Goal: Understand site structure: Grasp the organization and layout of the website

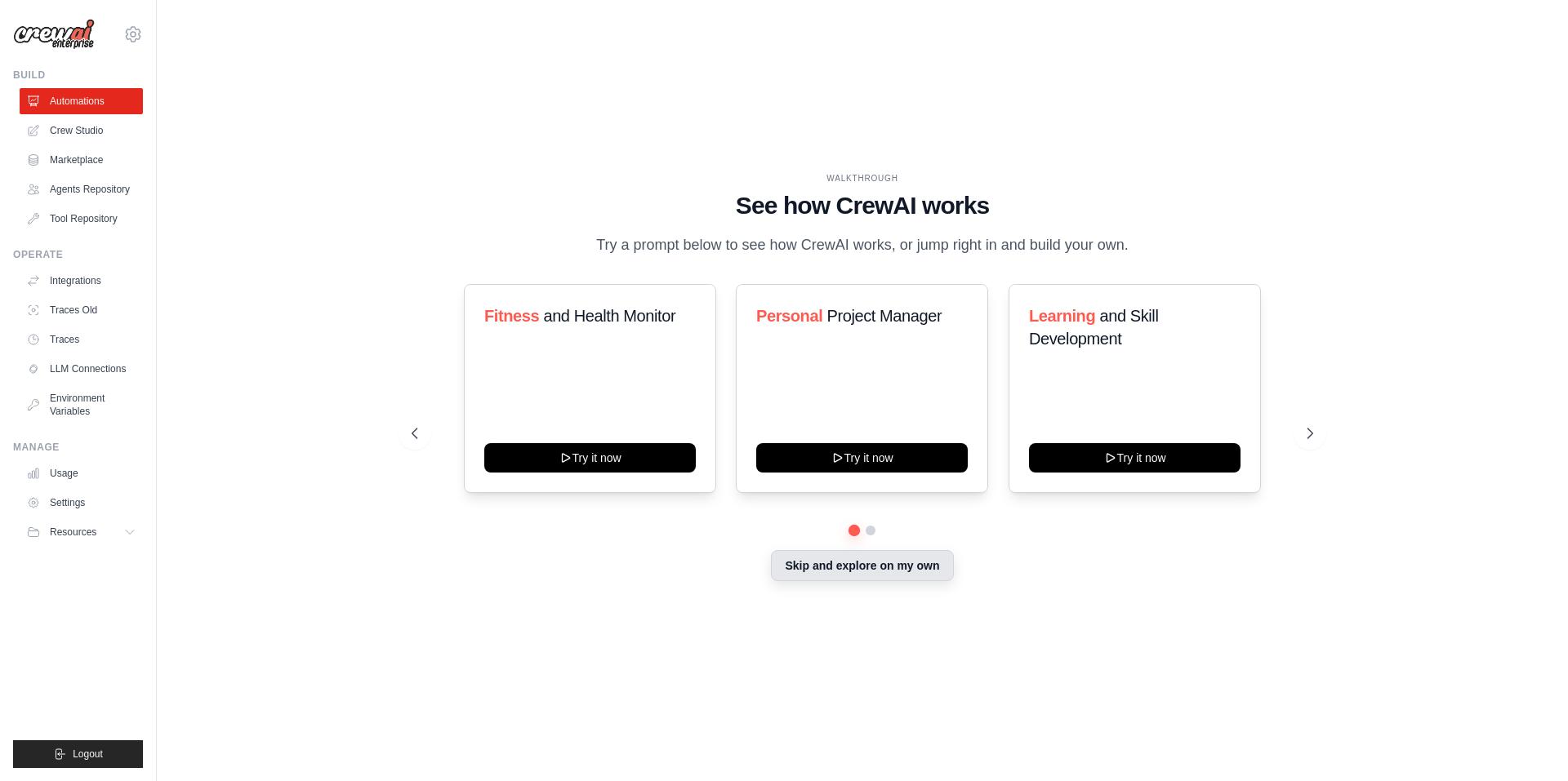
click at [893, 573] on button "Skip and explore on my own" at bounding box center [862, 566] width 182 height 31
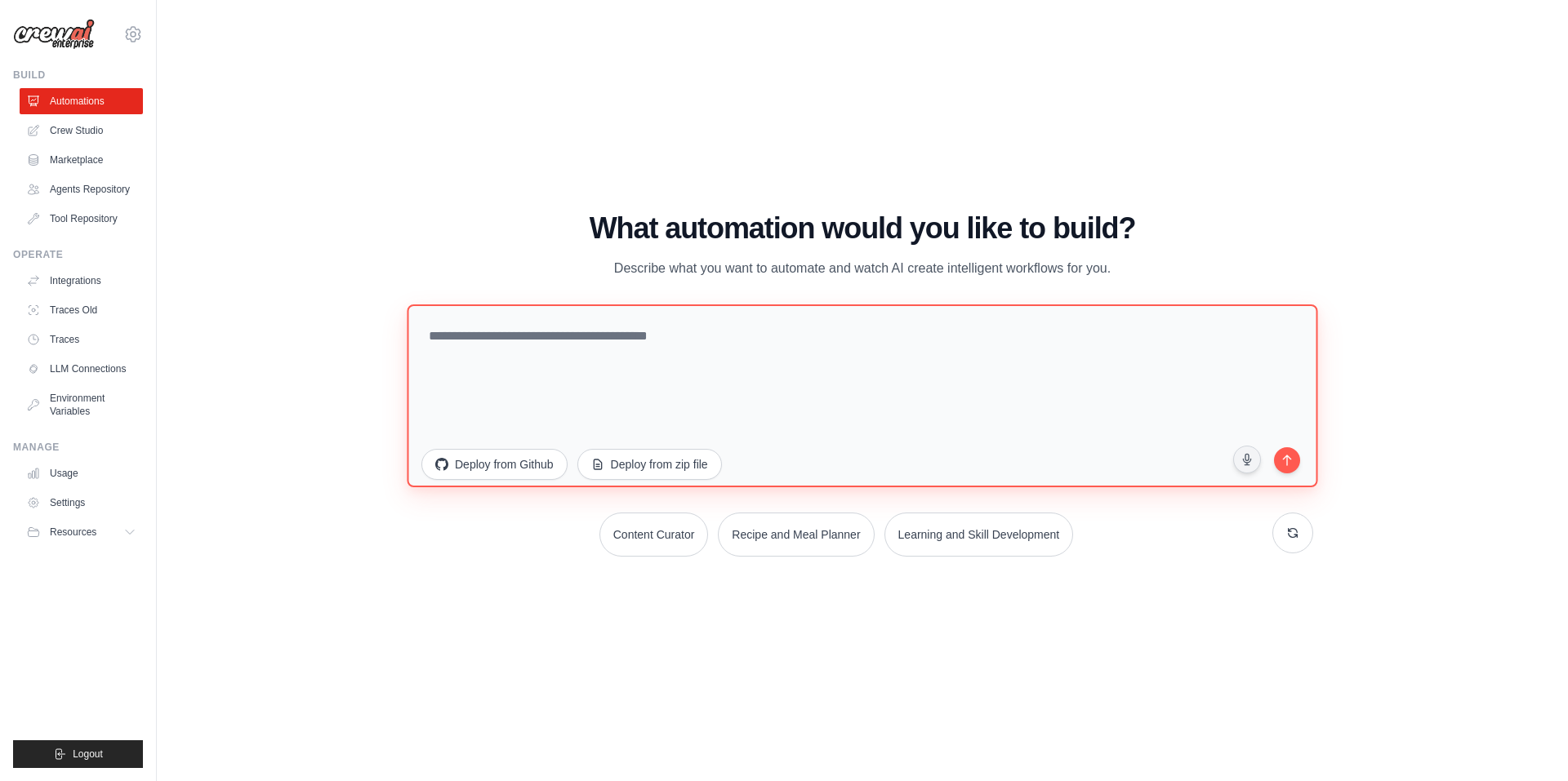
click at [619, 357] on textarea at bounding box center [862, 395] width 910 height 183
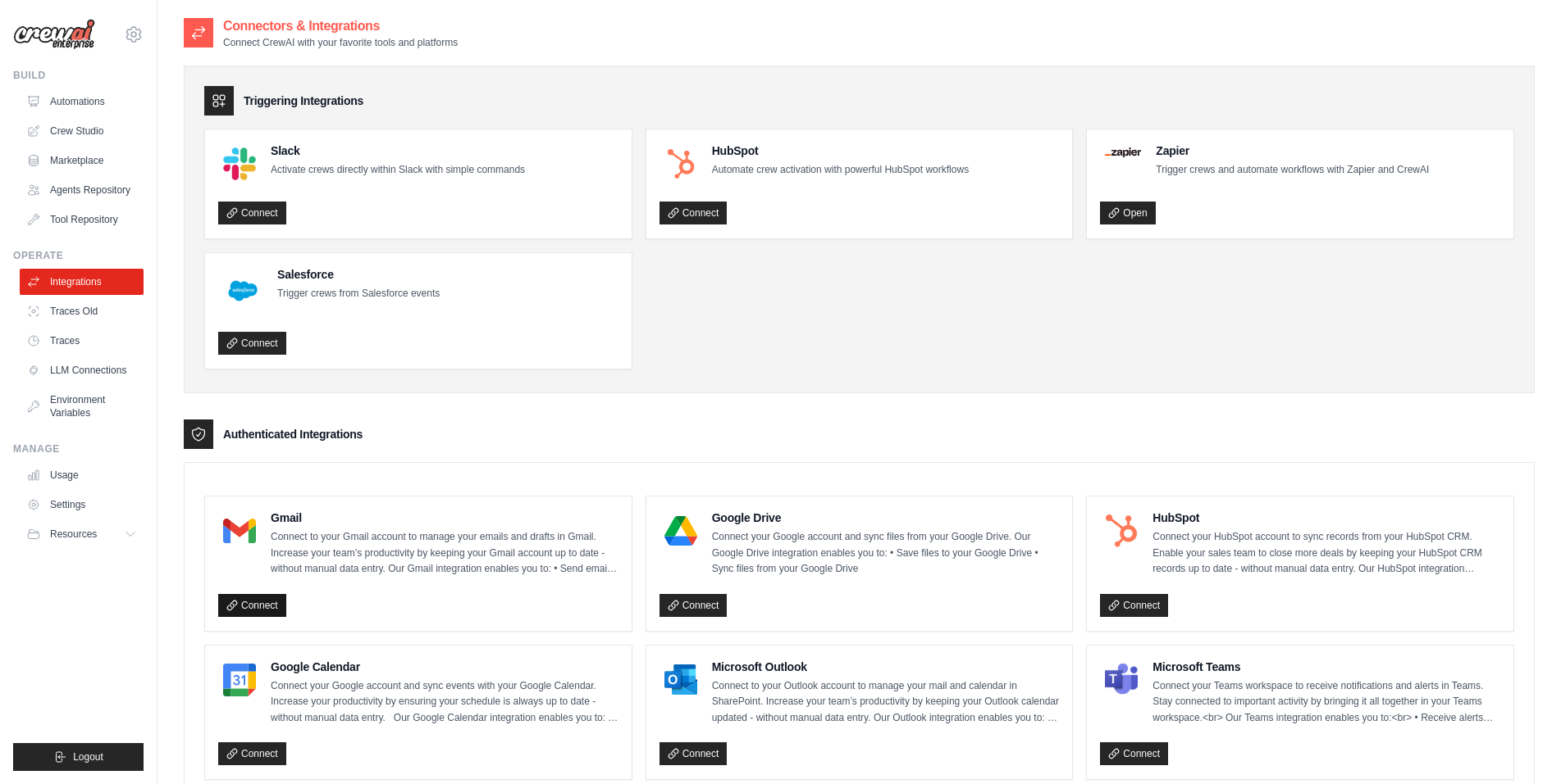
click at [232, 602] on icon at bounding box center [232, 606] width 12 height 12
